Goal: Information Seeking & Learning: Learn about a topic

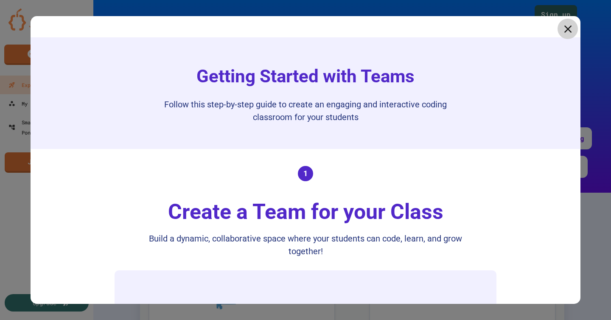
click at [564, 27] on icon at bounding box center [568, 29] width 8 height 8
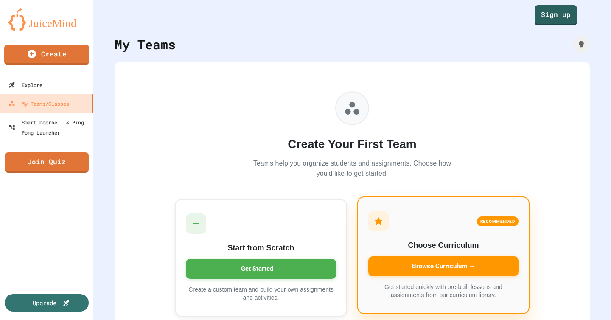
click at [416, 275] on div "Browse Curriculum →" at bounding box center [443, 266] width 150 height 20
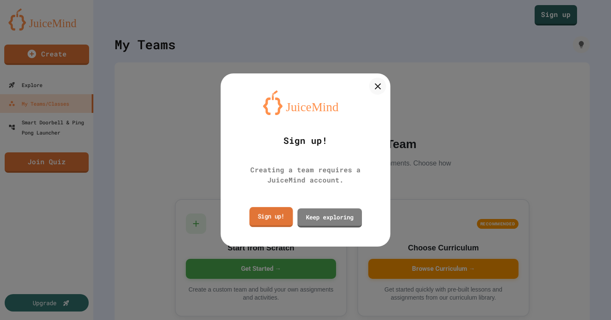
click at [269, 218] on link "Sign up!" at bounding box center [270, 217] width 43 height 20
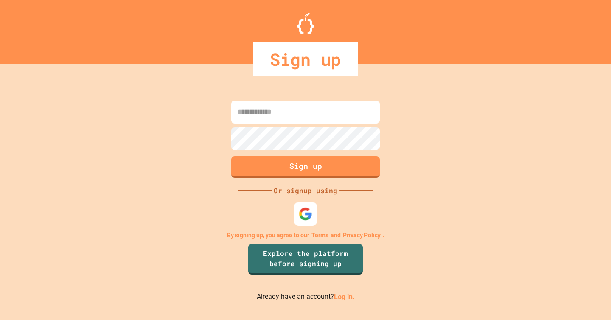
click at [306, 215] on img at bounding box center [306, 214] width 14 height 14
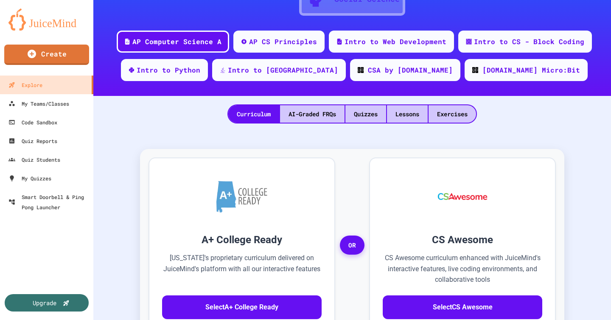
scroll to position [101, 0]
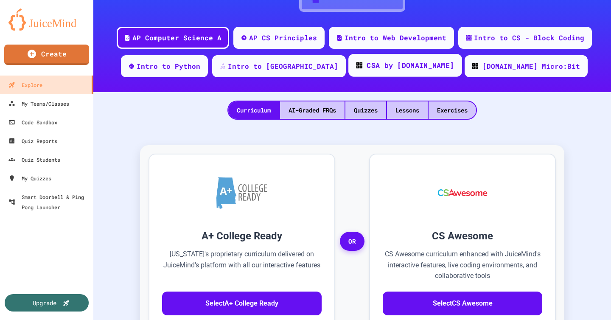
click at [373, 67] on div "CSA by [DOMAIN_NAME]" at bounding box center [409, 65] width 87 height 11
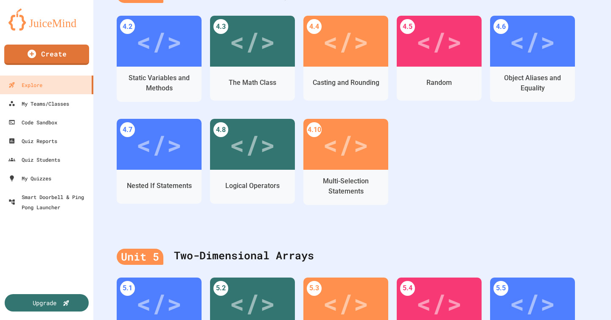
scroll to position [538, 0]
